Goal: Transaction & Acquisition: Purchase product/service

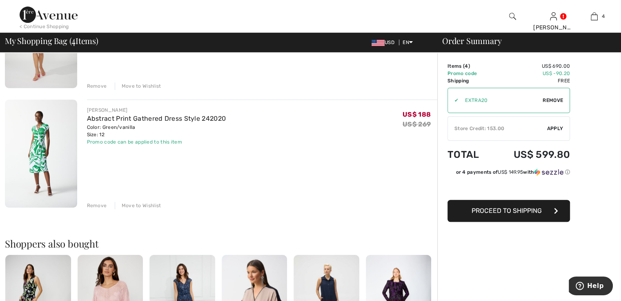
scroll to position [375, 0]
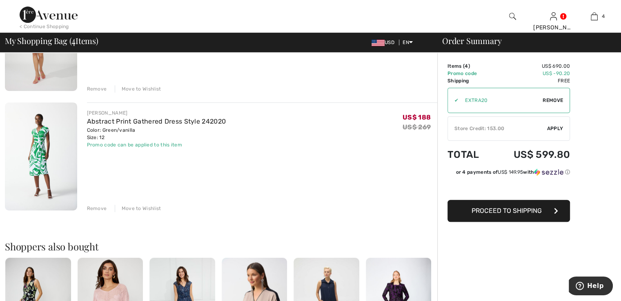
click at [90, 211] on div "Remove" at bounding box center [97, 208] width 20 height 7
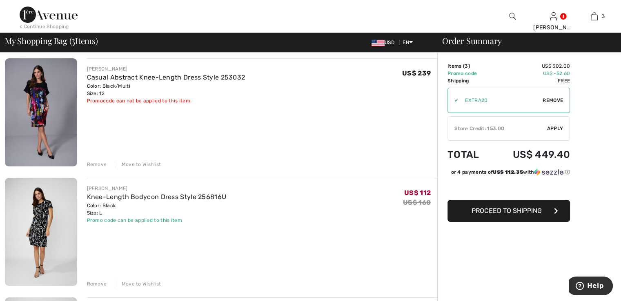
scroll to position [61, 0]
click at [97, 163] on div "Remove" at bounding box center [97, 164] width 20 height 7
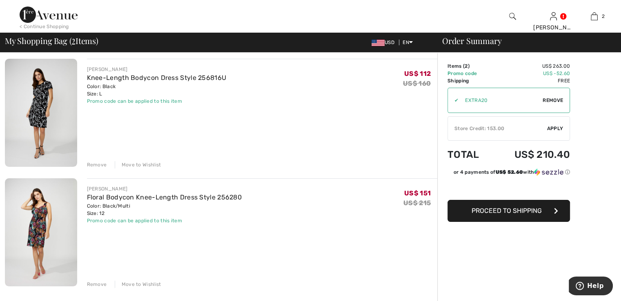
click at [44, 231] on img at bounding box center [41, 232] width 72 height 108
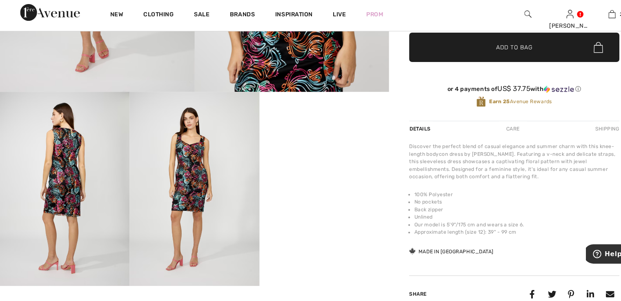
scroll to position [279, 0]
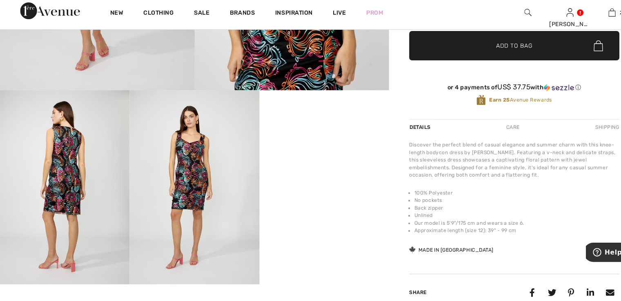
click at [71, 172] on img at bounding box center [63, 186] width 126 height 188
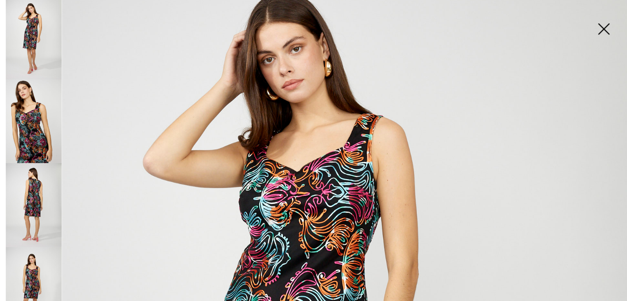
scroll to position [0, 0]
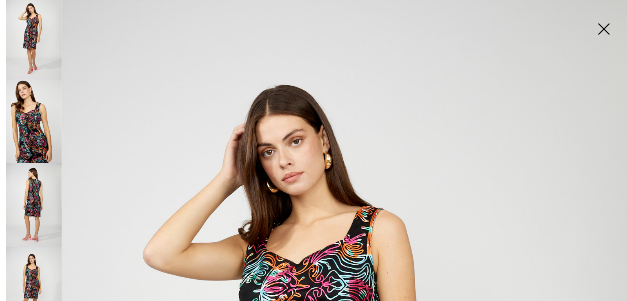
click at [33, 192] on img at bounding box center [33, 204] width 54 height 82
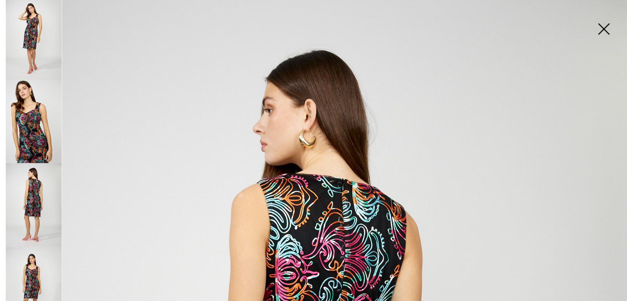
click at [589, 29] on img at bounding box center [585, 33] width 41 height 42
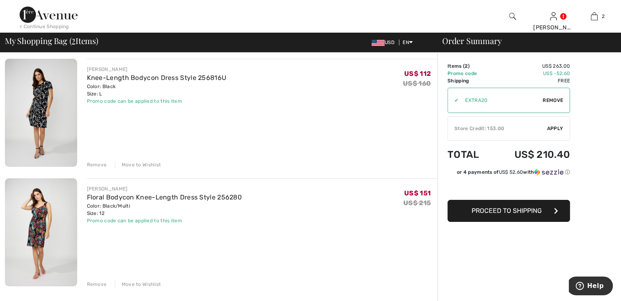
click at [96, 162] on div "Remove" at bounding box center [97, 164] width 20 height 7
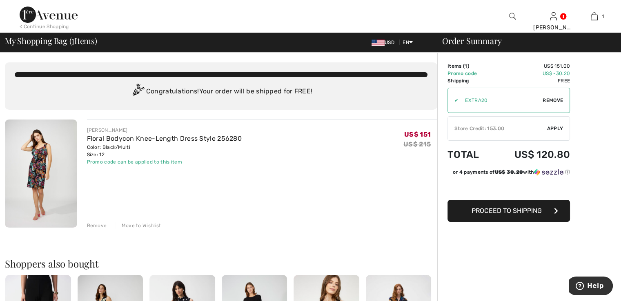
click at [520, 213] on span "Proceed to Shipping" at bounding box center [506, 211] width 70 height 8
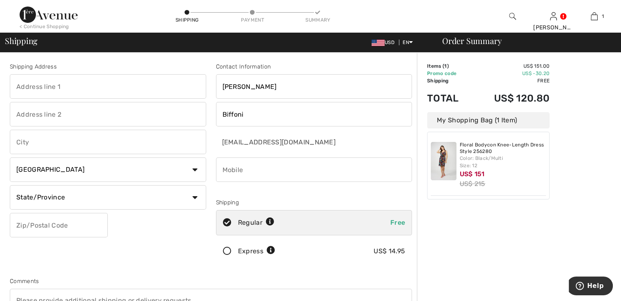
click at [142, 89] on input "text" at bounding box center [108, 86] width 196 height 24
type input "1206 Gyros Court"
type input "Bel Air"
select select "US"
select select "MD"
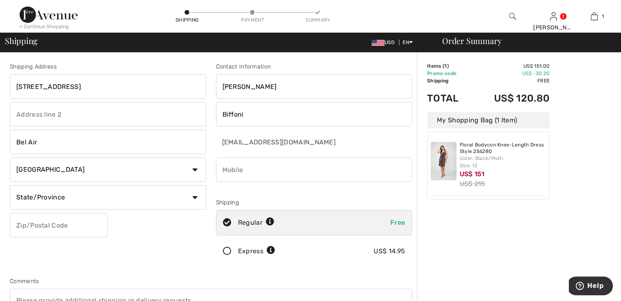
type input "21014-2795"
type input "4432435056"
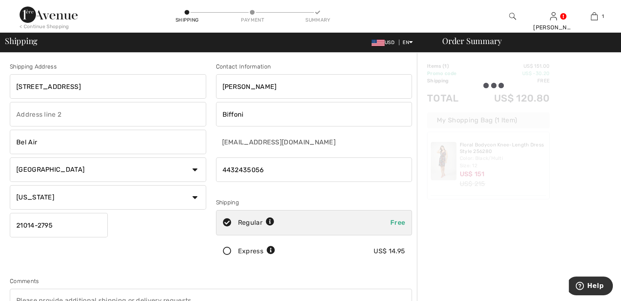
type input "210142795"
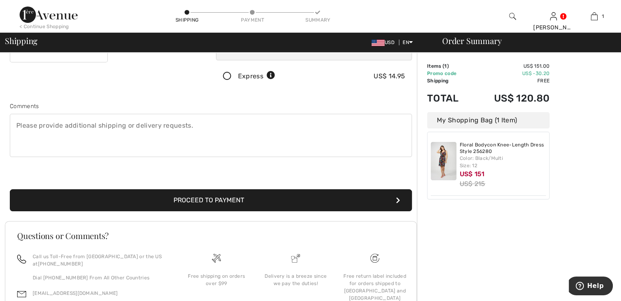
scroll to position [177, 0]
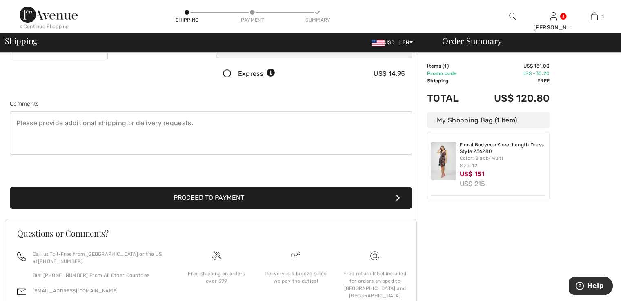
click at [239, 123] on textarea at bounding box center [211, 132] width 402 height 43
type textarea "C"
type textarea "Will this arrive by 9/10/2025? If not, please don't have it arrive until 9/15/2…"
click at [243, 198] on button "Proceed to Payment" at bounding box center [211, 198] width 402 height 22
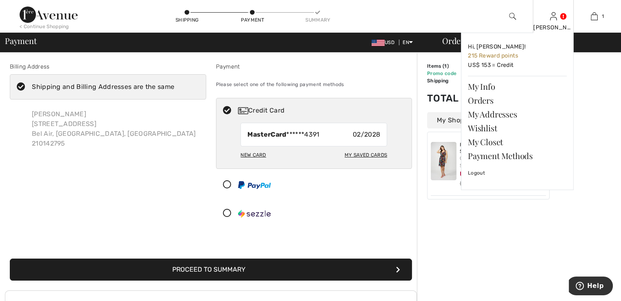
click at [555, 19] on img at bounding box center [553, 16] width 7 height 10
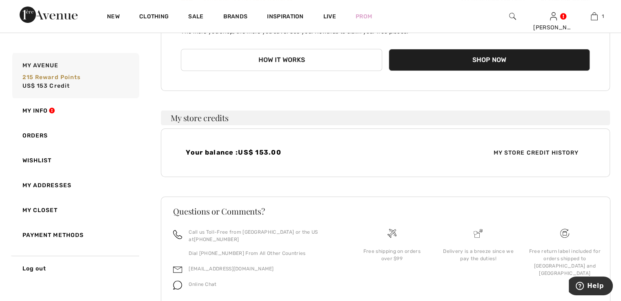
scroll to position [138, 0]
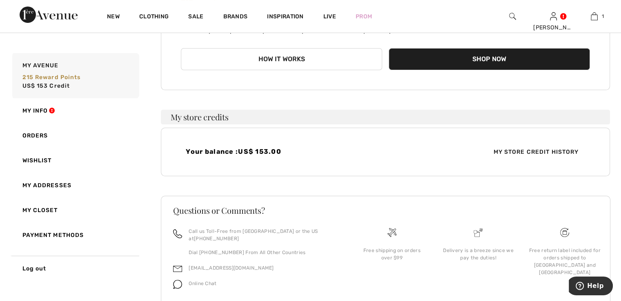
click at [520, 154] on span "My Store Credit History" at bounding box center [535, 152] width 98 height 9
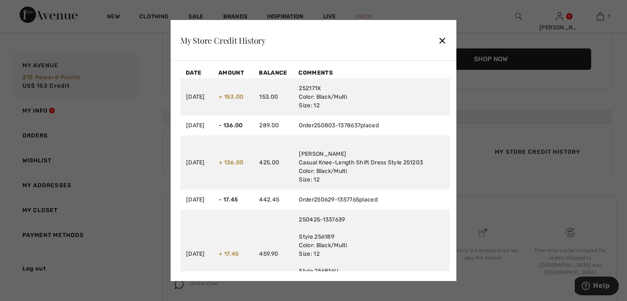
click at [445, 43] on div "✕" at bounding box center [442, 40] width 9 height 17
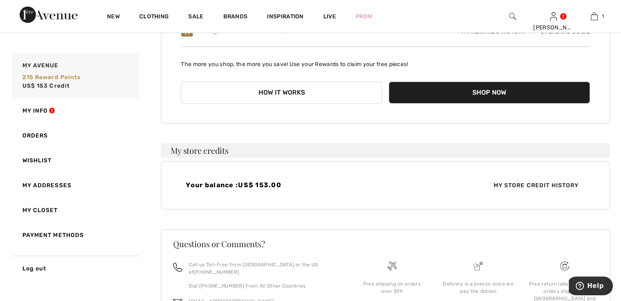
scroll to position [104, 0]
click at [474, 94] on button "Shop Now" at bounding box center [488, 93] width 201 height 22
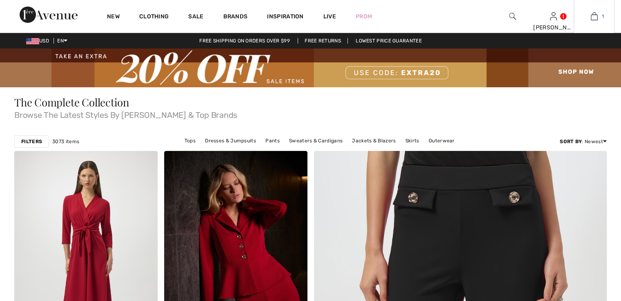
click at [598, 19] on link "1" at bounding box center [594, 16] width 40 height 10
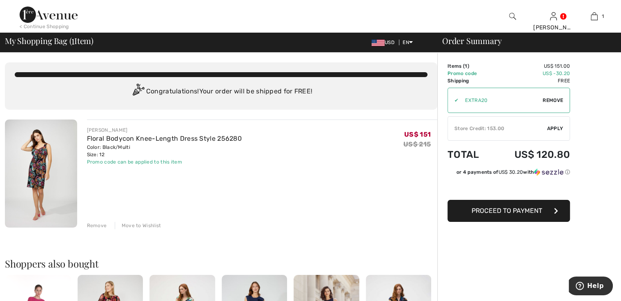
click at [551, 130] on span "Apply" at bounding box center [555, 128] width 16 height 7
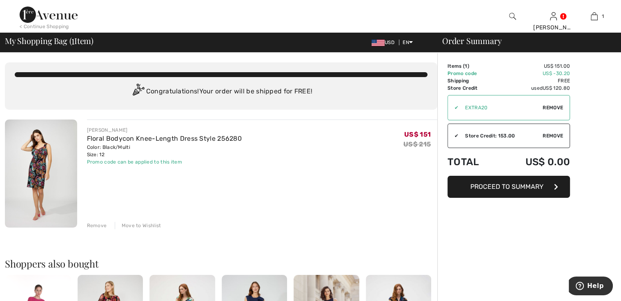
click at [514, 183] on span "Proceed to Summary" at bounding box center [506, 187] width 73 height 8
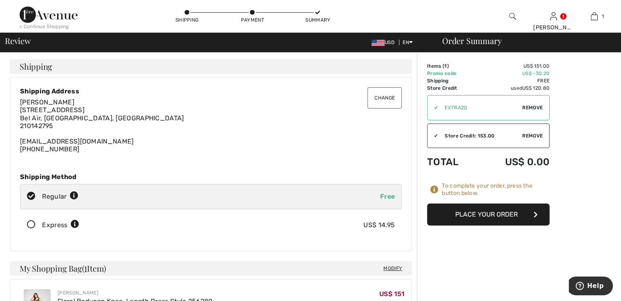
click at [488, 206] on button "Place Your Order" at bounding box center [488, 215] width 122 height 22
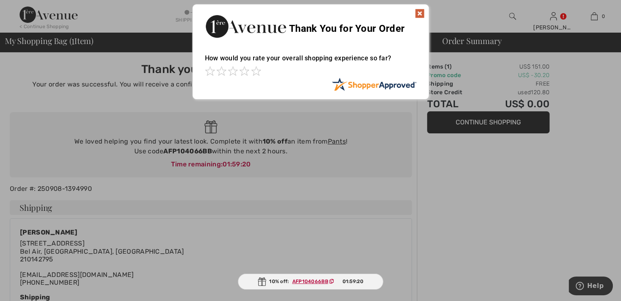
click at [419, 13] on img at bounding box center [419, 14] width 10 height 10
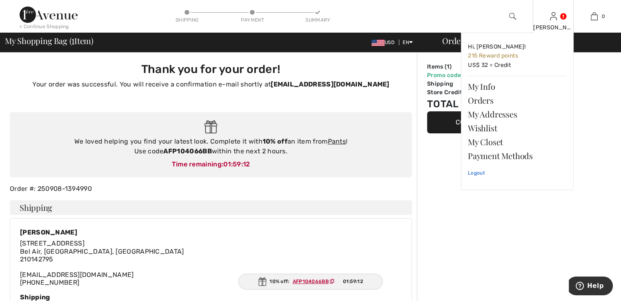
click at [479, 172] on link "Logout" at bounding box center [517, 173] width 99 height 20
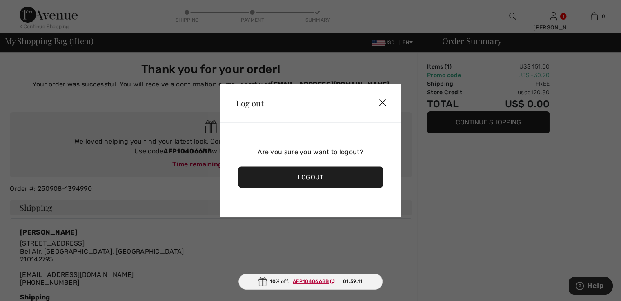
click at [329, 174] on div "Logout" at bounding box center [310, 177] width 145 height 21
